Goal: Find specific page/section: Find specific page/section

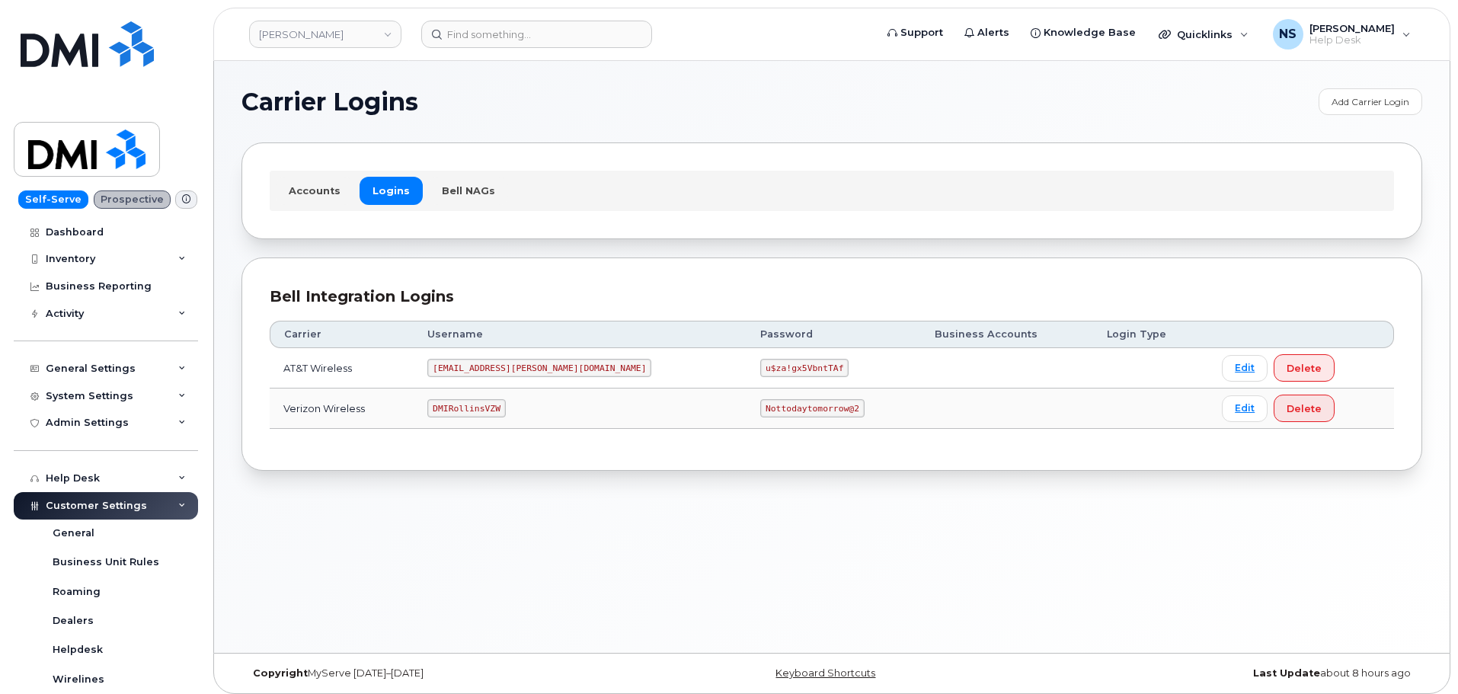
click at [492, 407] on code "DMIRollinsVZW" at bounding box center [466, 408] width 78 height 18
copy code "DMIRollinsVZW"
click at [760, 400] on code "Nottodaytomorrow@2" at bounding box center [812, 408] width 104 height 18
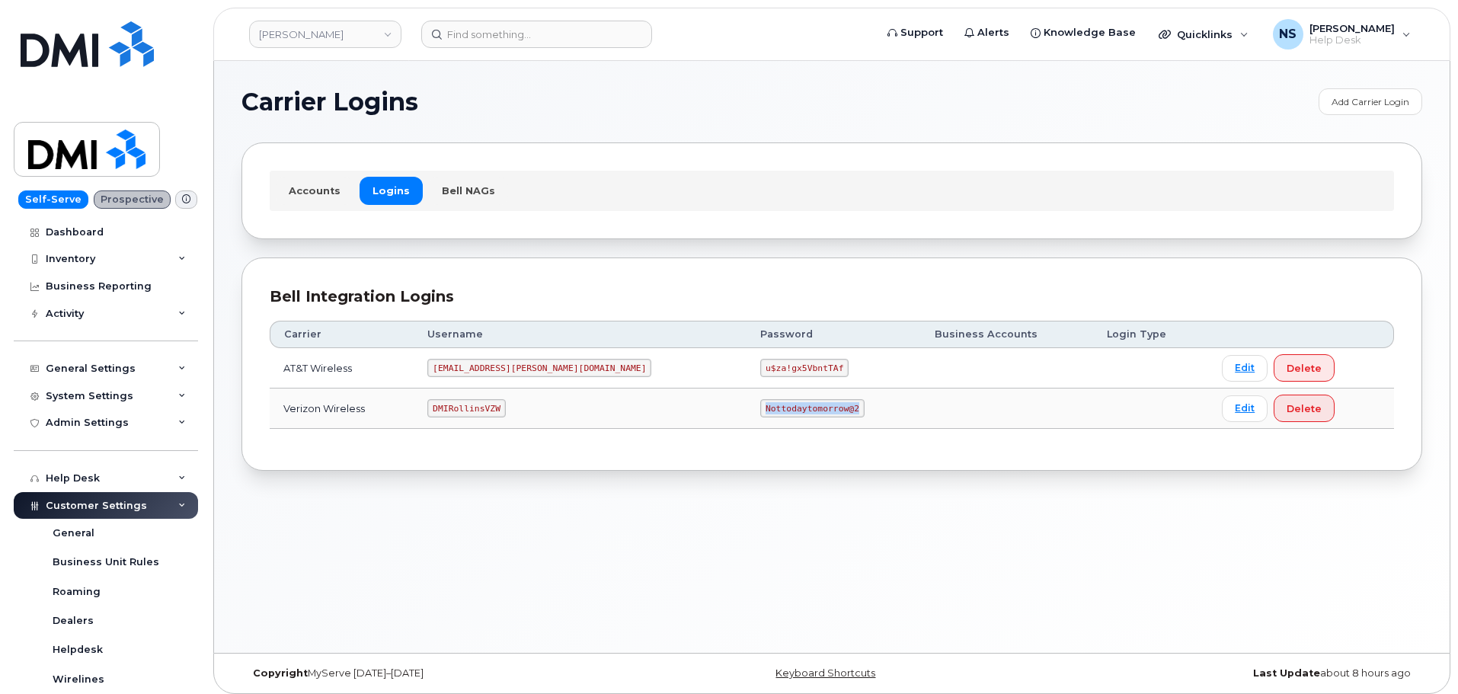
click at [760, 400] on code "Nottodaytomorrow@2" at bounding box center [812, 408] width 104 height 18
drag, startPoint x: 721, startPoint y: 400, endPoint x: 699, endPoint y: 366, distance: 39.7
click at [760, 400] on code "Nottodaytomorrow@2" at bounding box center [812, 408] width 104 height 18
copy code "Nottodaytomorrow@2"
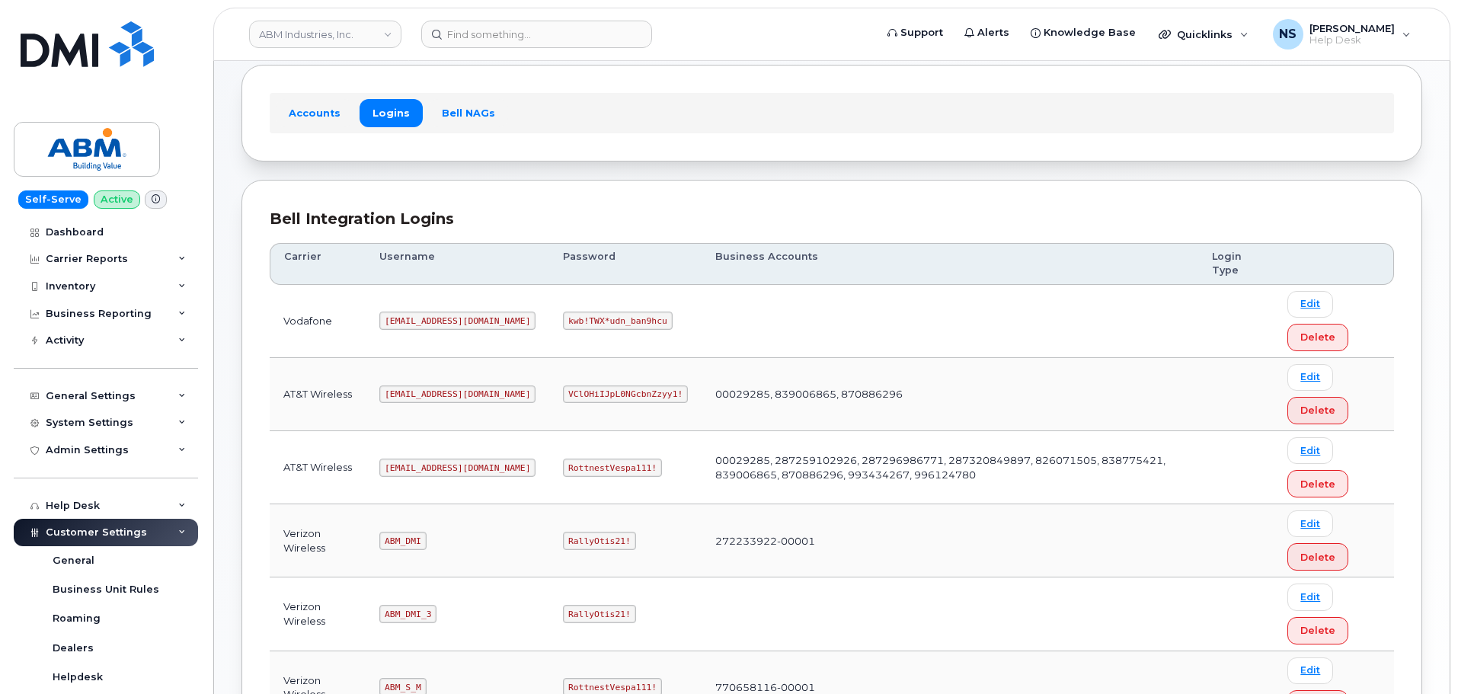
scroll to position [228, 0]
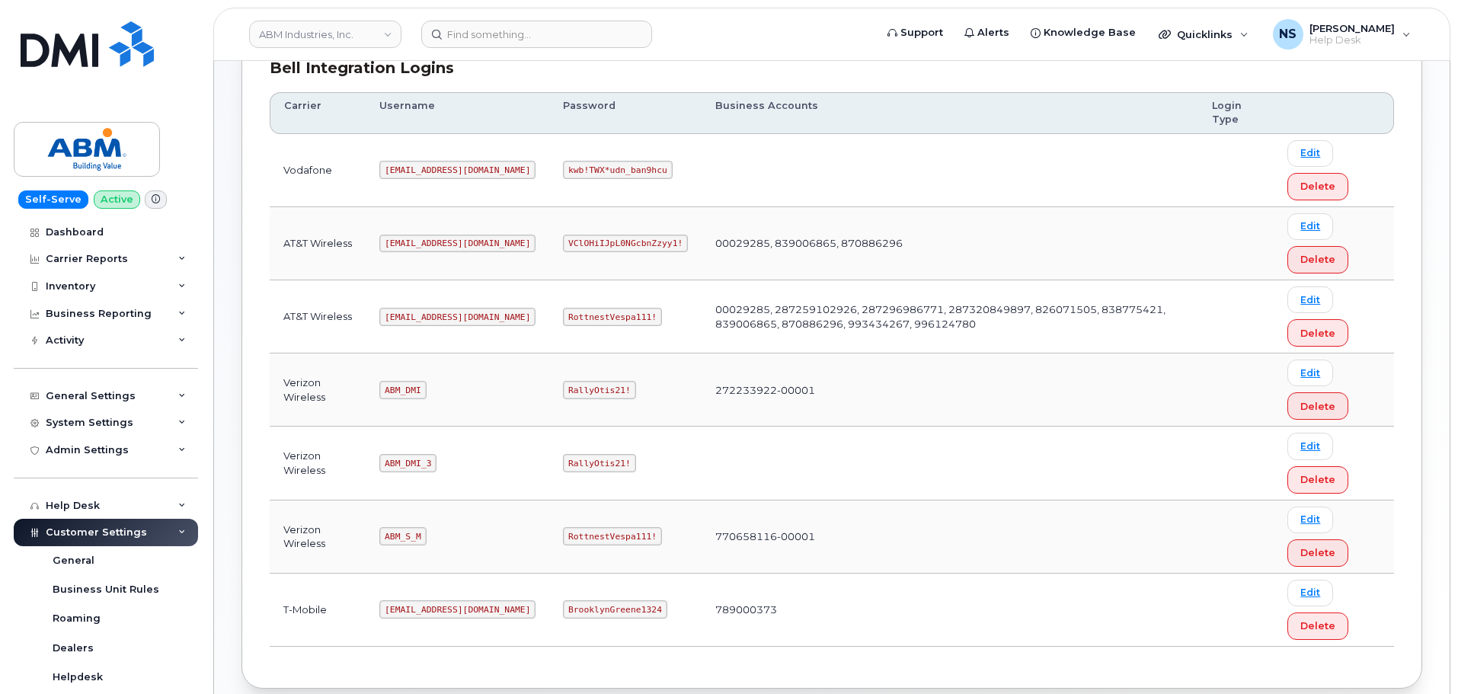
drag, startPoint x: 404, startPoint y: 296, endPoint x: 411, endPoint y: 318, distance: 22.6
click at [404, 298] on td "[EMAIL_ADDRESS][DOMAIN_NAME]" at bounding box center [458, 316] width 184 height 73
click at [414, 321] on code "[EMAIL_ADDRESS][DOMAIN_NAME]" at bounding box center [457, 317] width 156 height 18
click at [415, 321] on code "[EMAIL_ADDRESS][DOMAIN_NAME]" at bounding box center [457, 317] width 156 height 18
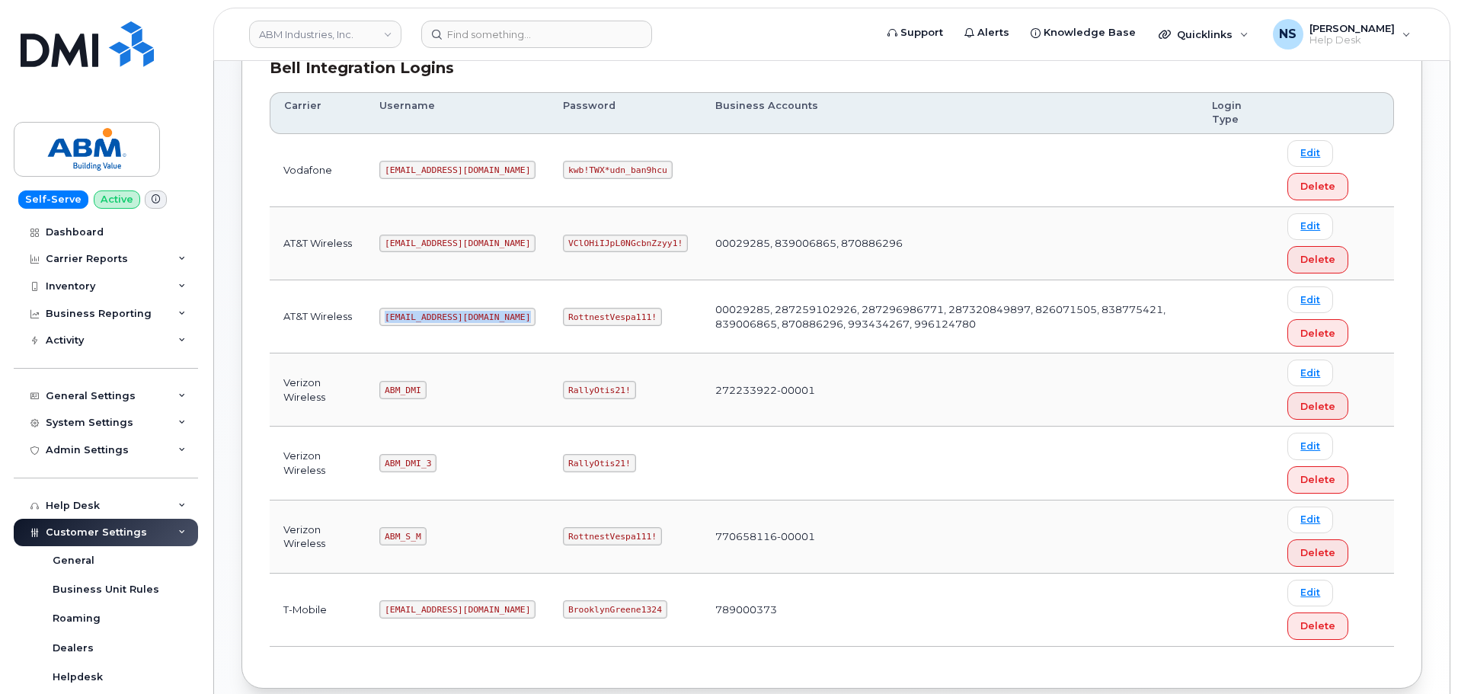
copy code "[EMAIL_ADDRESS][DOMAIN_NAME]"
click at [563, 317] on code "RottnestVespa111!" at bounding box center [612, 317] width 99 height 18
click at [563, 315] on code "RottnestVespa111!" at bounding box center [612, 317] width 99 height 18
drag, startPoint x: 561, startPoint y: 315, endPoint x: 558, endPoint y: 308, distance: 7.8
click at [563, 312] on code "RottnestVespa111!" at bounding box center [612, 317] width 99 height 18
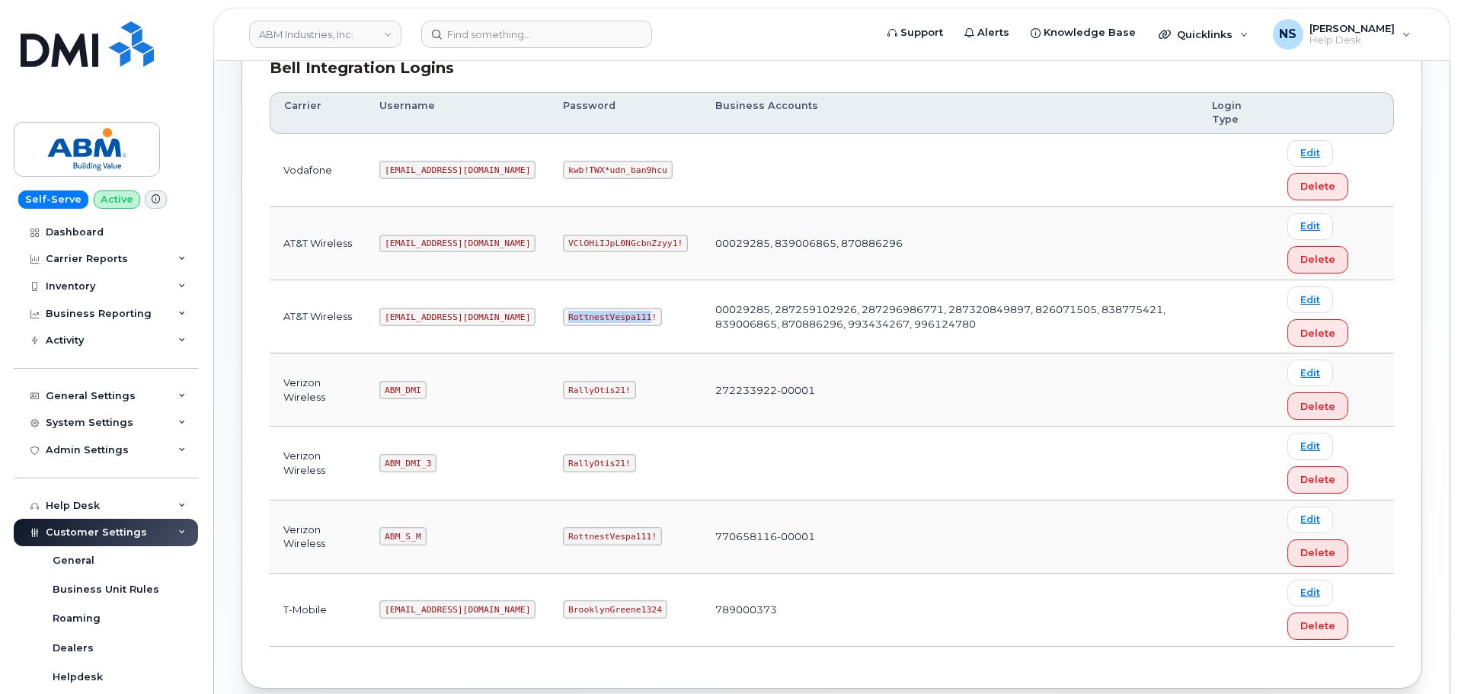
copy code "RottnestVespa111"
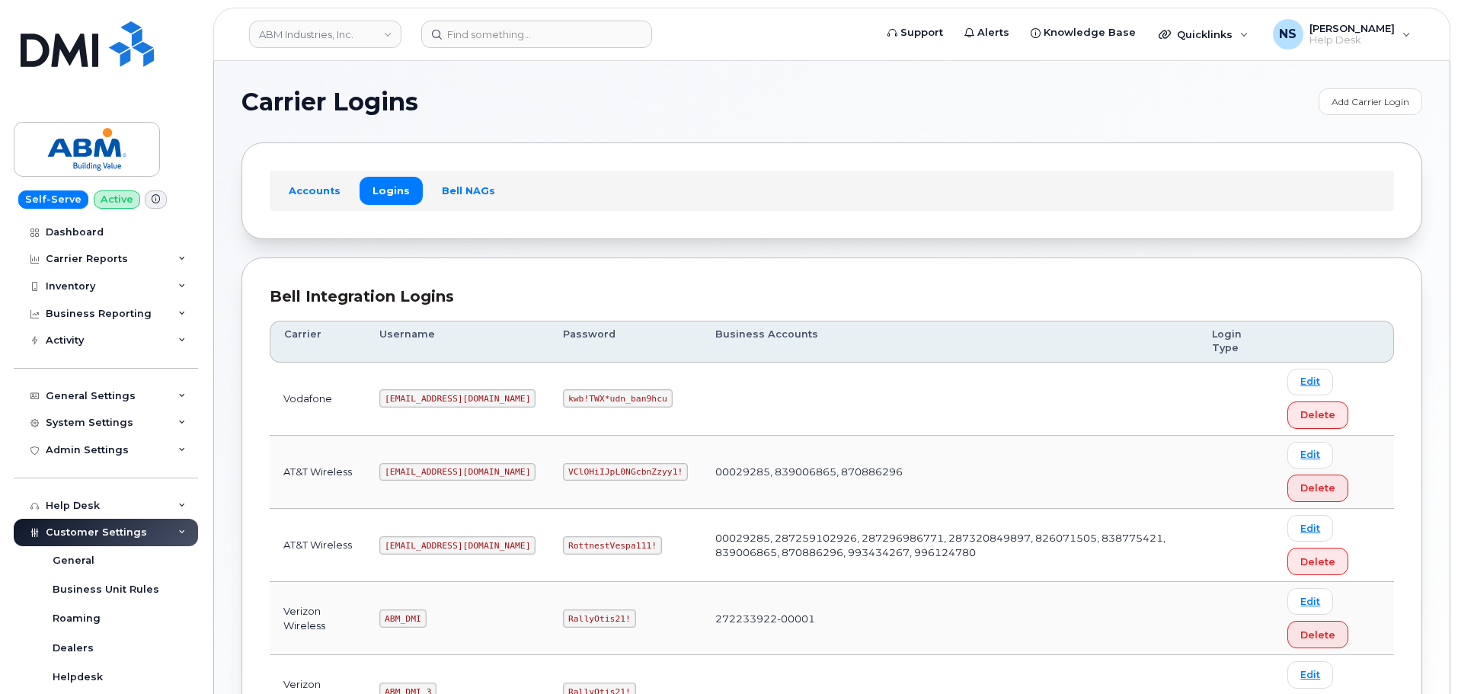
scroll to position [303, 0]
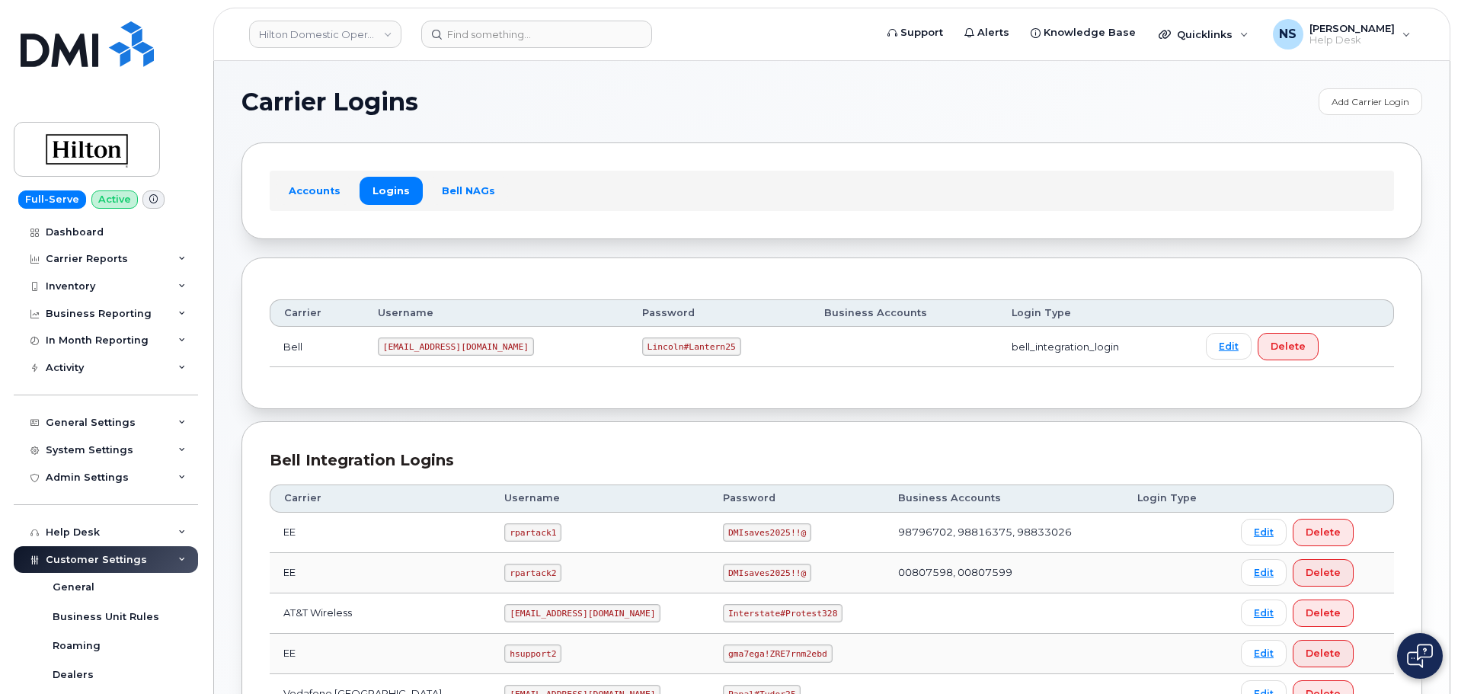
click at [805, 110] on h1 "Carrier Logins" at bounding box center [775, 102] width 1069 height 24
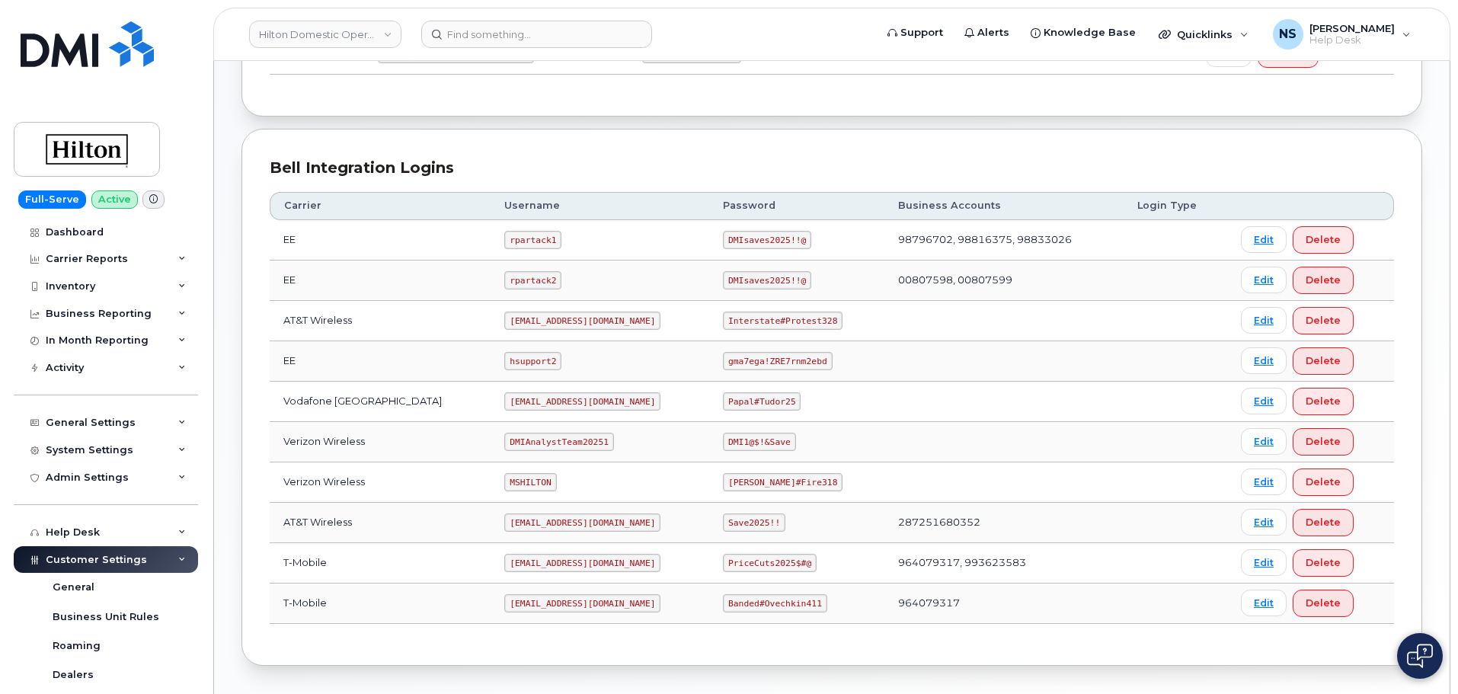
scroll to position [48, 0]
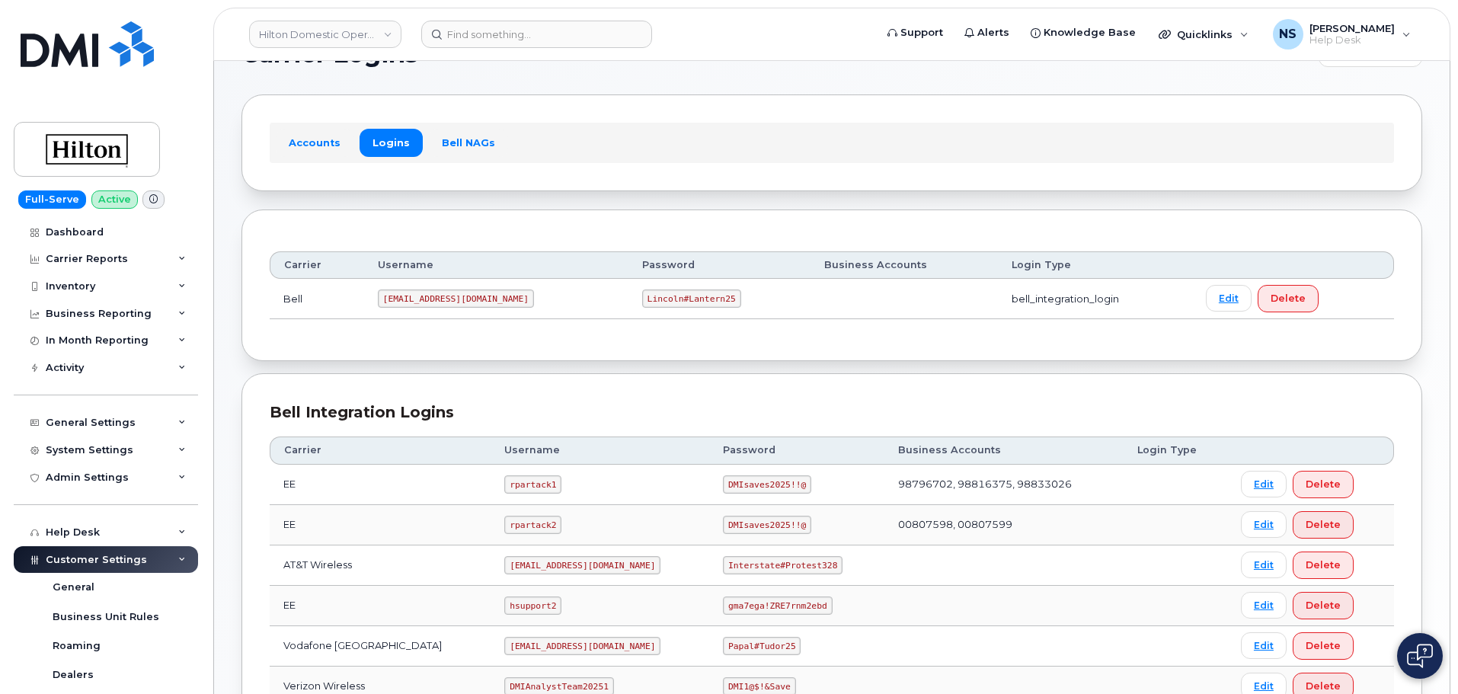
click at [763, 165] on div "Accounts Logins Bell NAGs" at bounding box center [831, 142] width 1181 height 96
click at [765, 165] on div "Accounts Logins Bell NAGs" at bounding box center [831, 142] width 1181 height 96
click at [766, 166] on div "Accounts Logins Bell NAGs" at bounding box center [831, 142] width 1181 height 96
click at [768, 124] on div "Accounts Logins Bell NAGs" at bounding box center [832, 143] width 1124 height 40
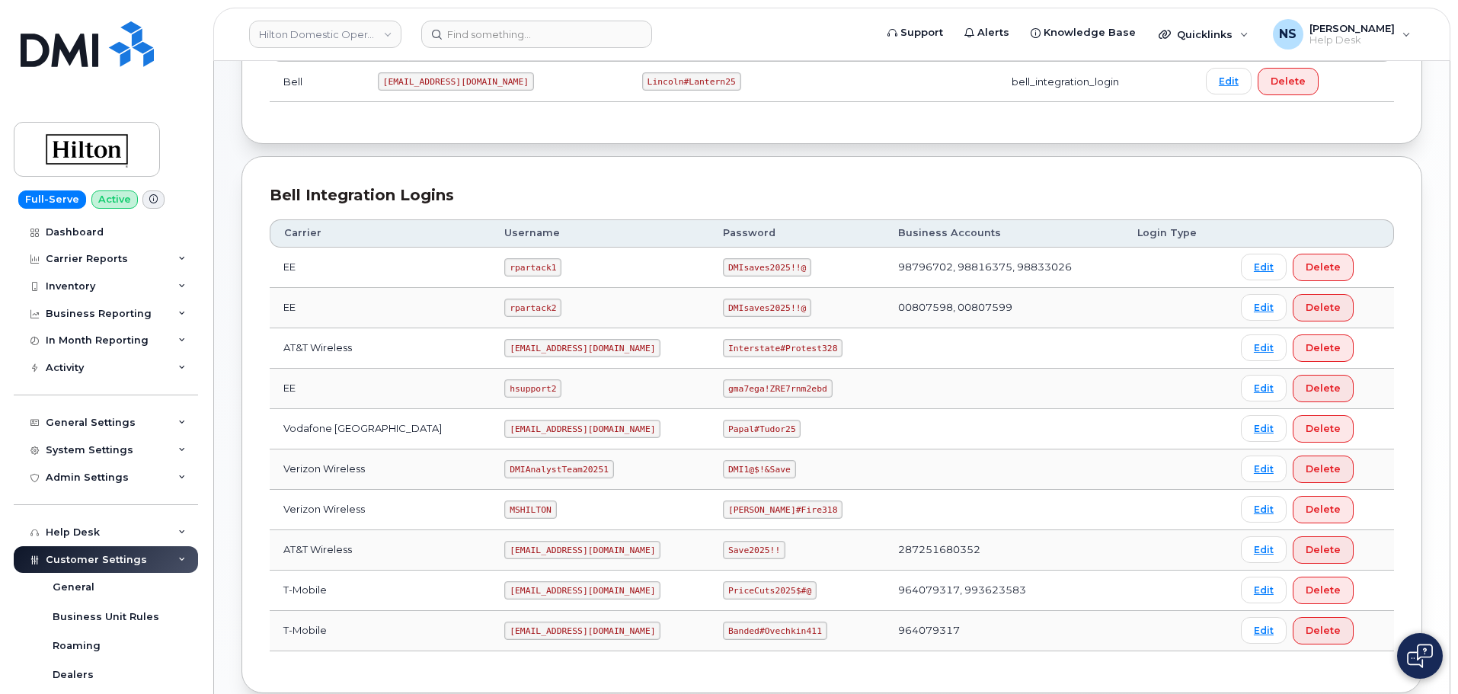
scroll to position [353, 0]
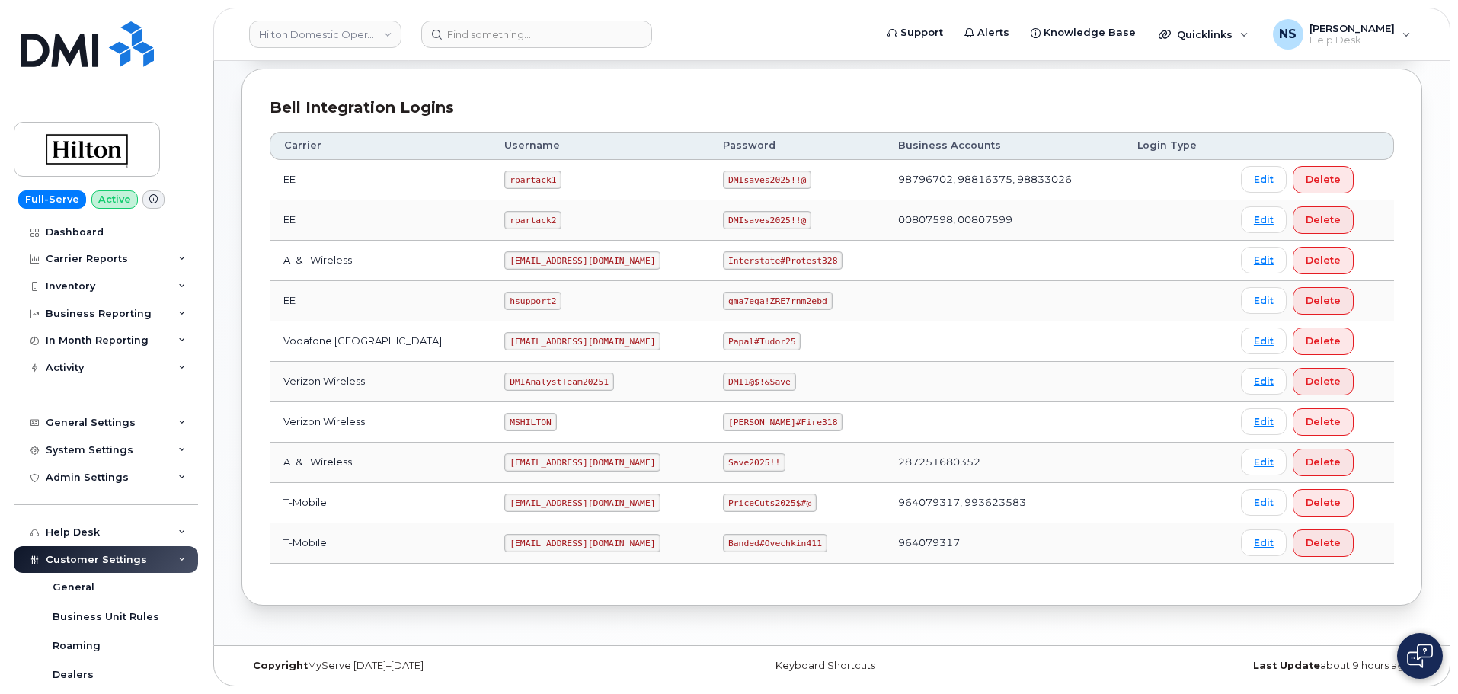
click at [525, 419] on code "MSHILTON" at bounding box center [530, 422] width 52 height 18
click at [524, 419] on code "MSHILTON" at bounding box center [530, 422] width 52 height 18
copy code "MSHILTON"
click at [736, 415] on code "Edward#Fire318" at bounding box center [783, 422] width 120 height 18
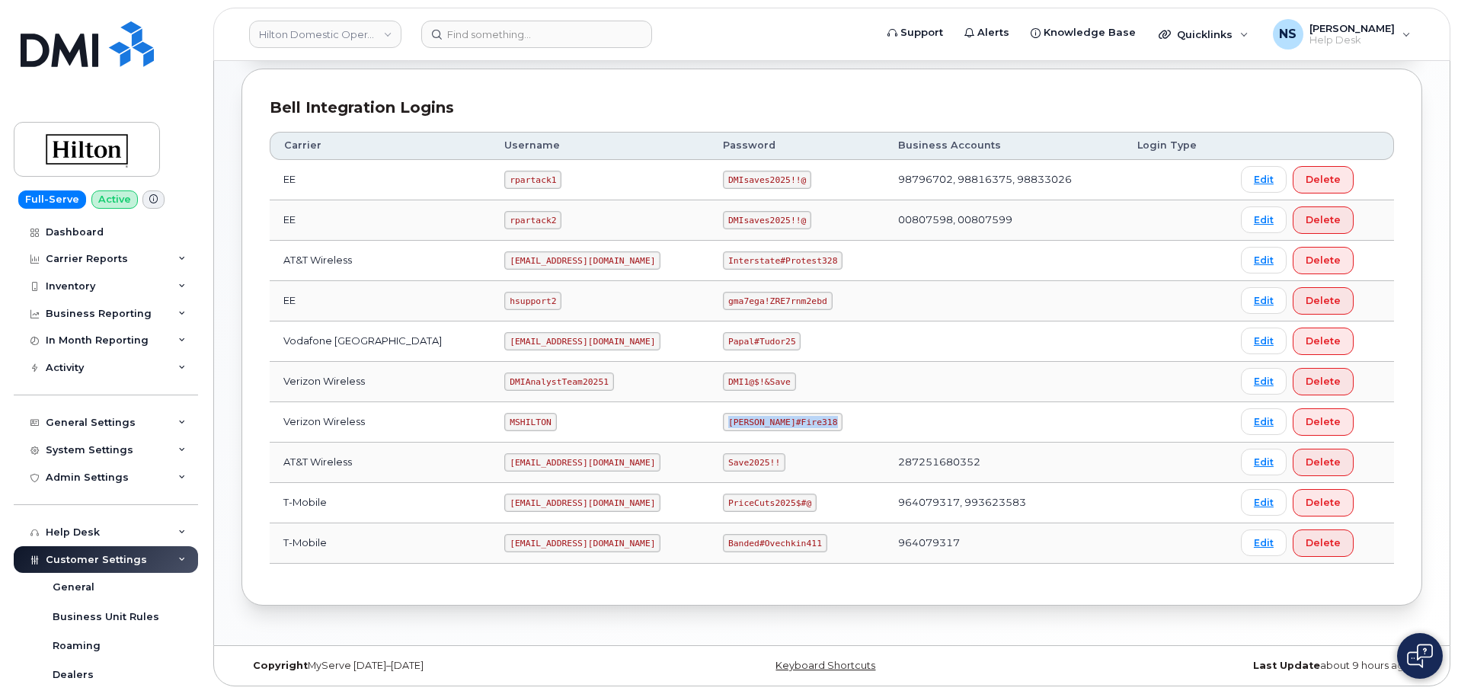
click at [736, 415] on code "Edward#Fire318" at bounding box center [783, 422] width 120 height 18
copy code "Edward#Fire318"
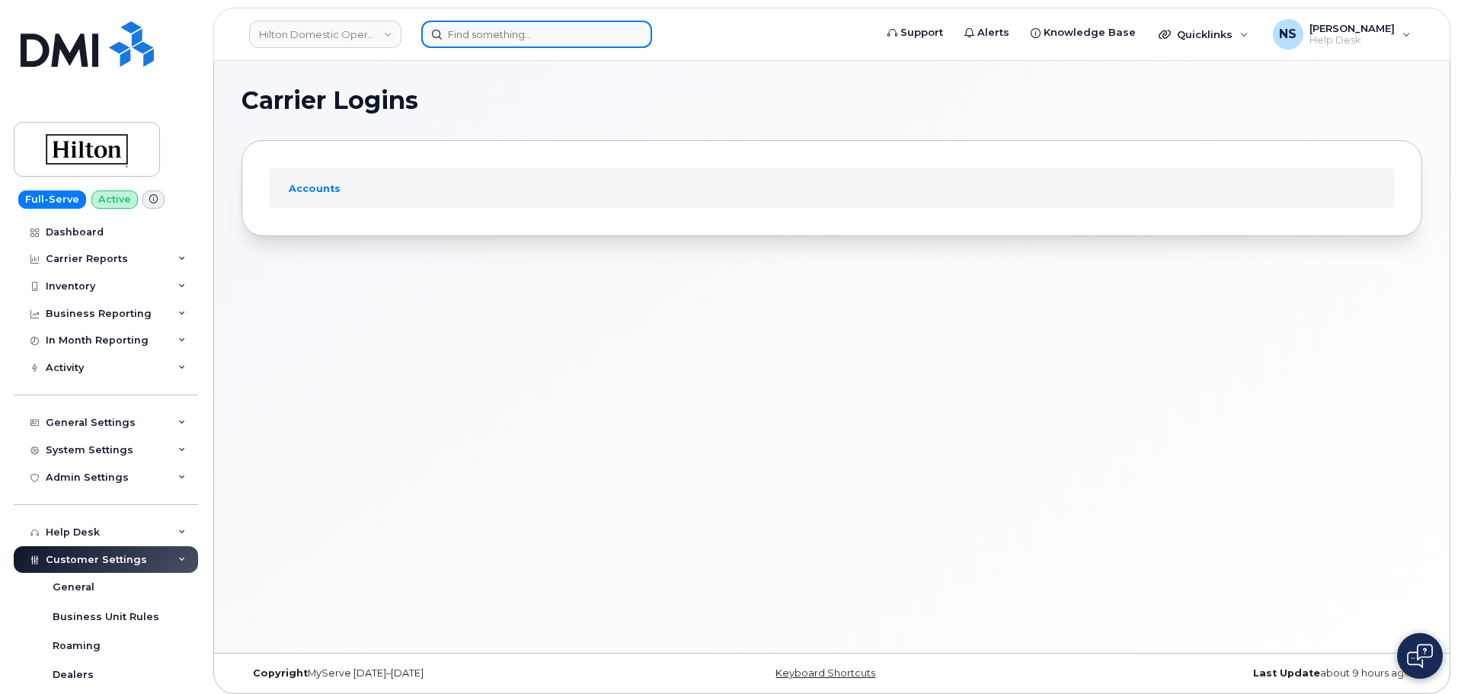
click at [454, 26] on input at bounding box center [536, 34] width 231 height 27
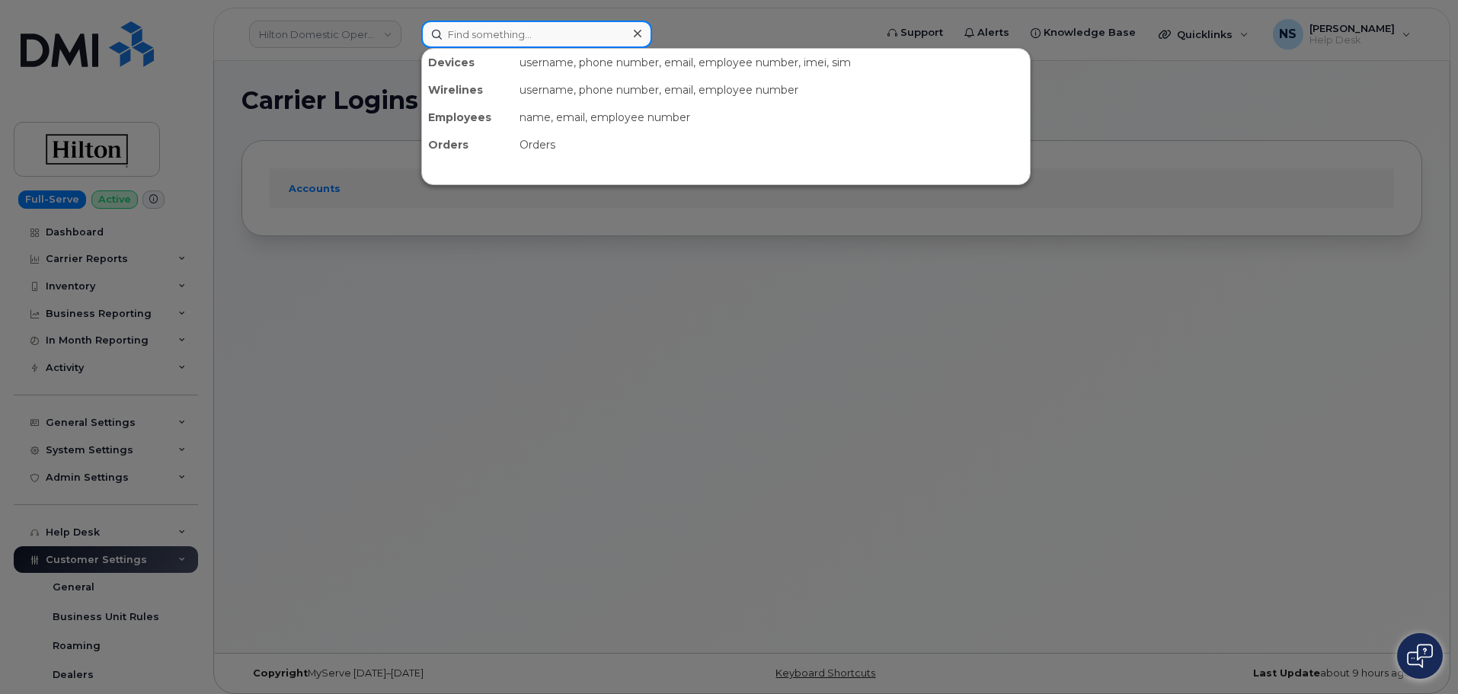
click at [567, 38] on input at bounding box center [536, 34] width 231 height 27
click at [522, 36] on input at bounding box center [536, 34] width 231 height 27
paste input "619-208-6103"
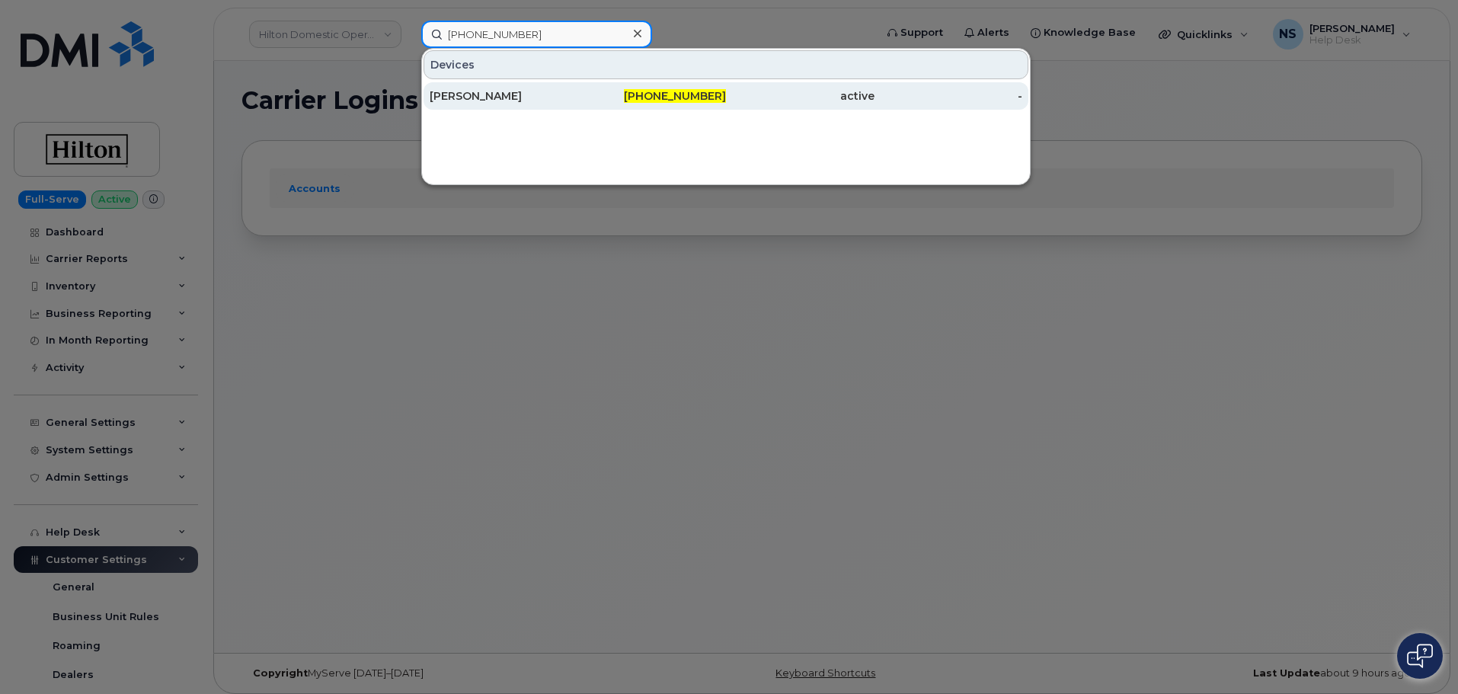
type input "619-208-6103"
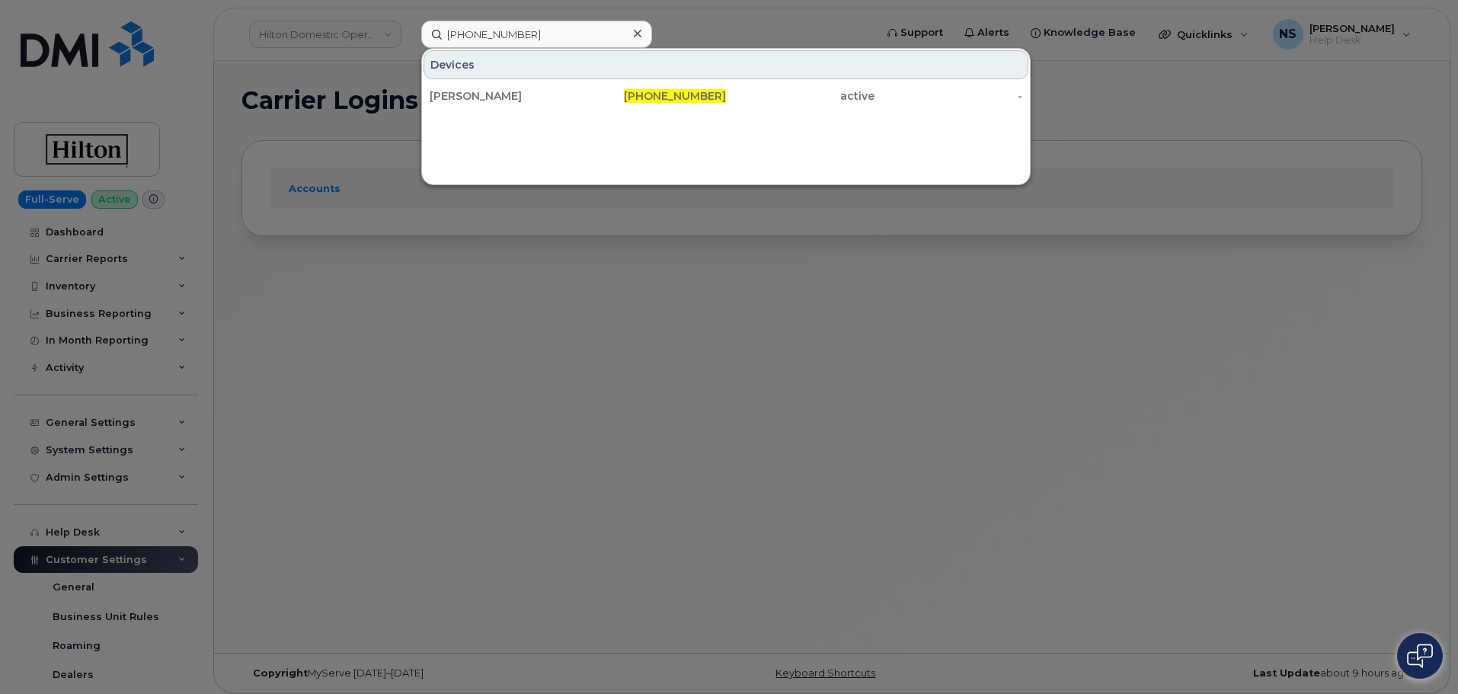
click at [596, 320] on div at bounding box center [729, 347] width 1458 height 694
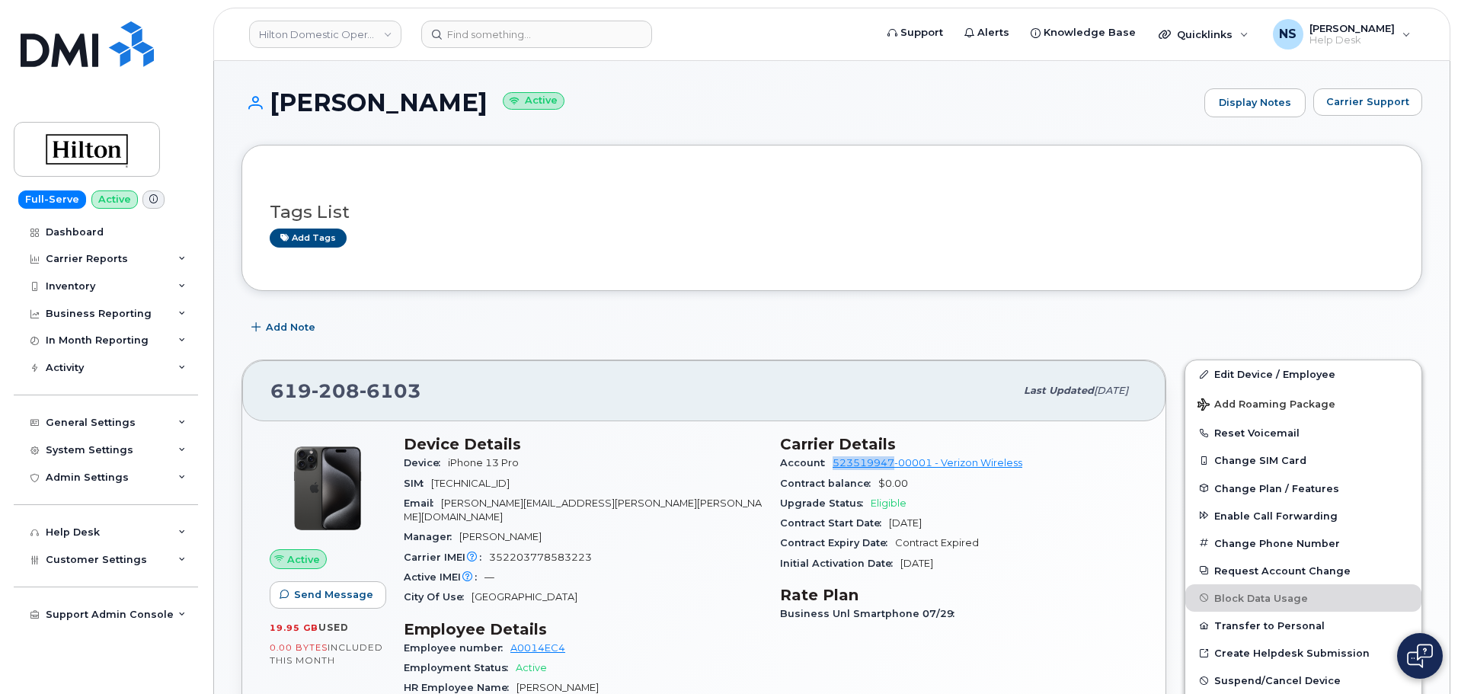
drag, startPoint x: 826, startPoint y: 462, endPoint x: 893, endPoint y: 464, distance: 67.0
click at [893, 464] on div "Account 523519947-00001 - Verizon Wireless" at bounding box center [959, 463] width 358 height 20
copy link "523519947"
